Goal: Obtain resource: Download file/media

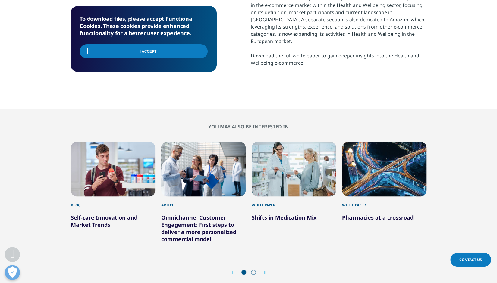
scroll to position [297, 0]
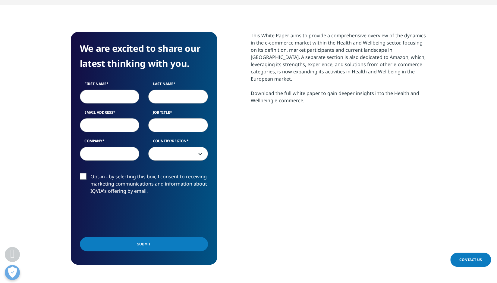
scroll to position [229, 0]
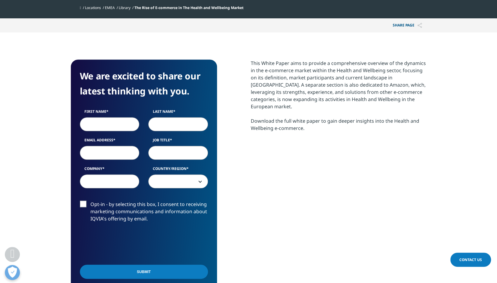
click at [115, 126] on input "First Name" at bounding box center [110, 124] width 60 height 14
type input "Ihno"
type input "Fokken"
type input "ihno.fokken@friesischefreiheit.com"
type input "Friesische Freiheit GmbH"
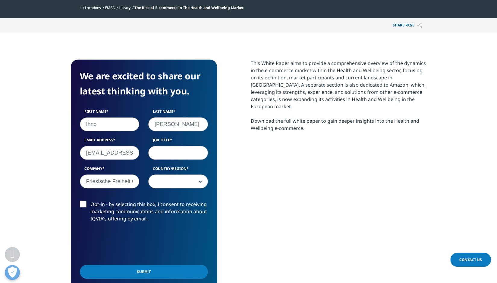
select select "[GEOGRAPHIC_DATA]"
click at [163, 152] on input "Job Title" at bounding box center [178, 153] width 60 height 14
type input "Founder"
click at [83, 204] on label "Opt-in - by selecting this box, I consent to receiving marketing communications…" at bounding box center [144, 213] width 128 height 25
click at [90, 201] on input "Opt-in - by selecting this box, I consent to receiving marketing communications…" at bounding box center [90, 201] width 0 height 0
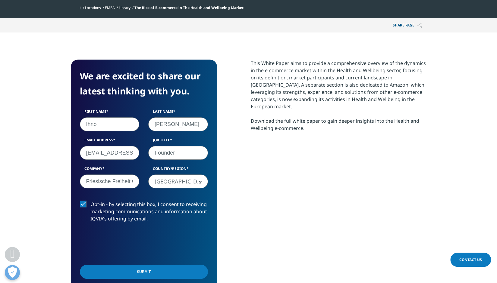
click at [140, 272] on input "Submit" at bounding box center [144, 272] width 128 height 14
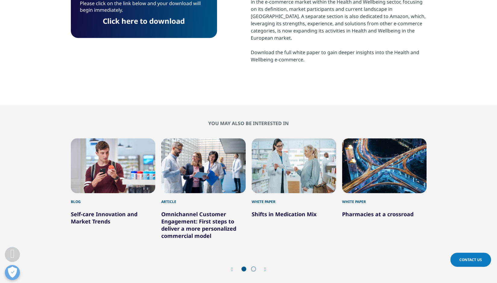
scroll to position [3, 3]
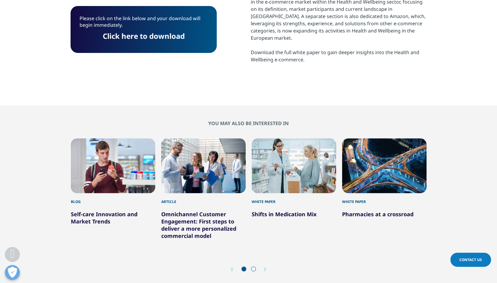
click at [161, 38] on link "Click here to download" at bounding box center [144, 36] width 82 height 10
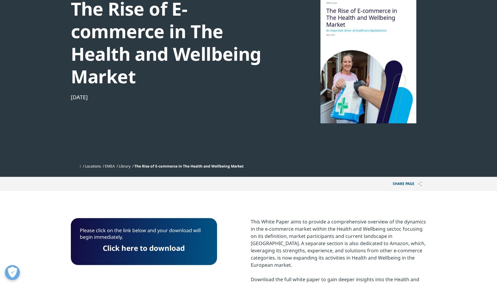
scroll to position [66, 0]
